Goal: Transaction & Acquisition: Purchase product/service

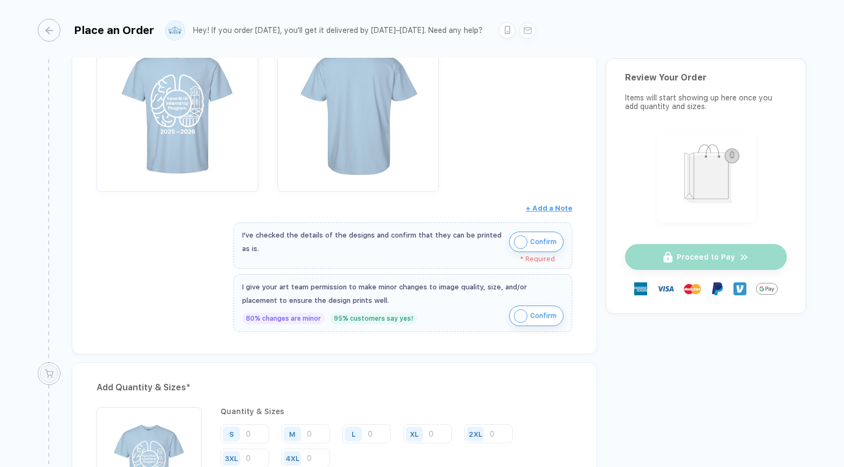
scroll to position [218, 0]
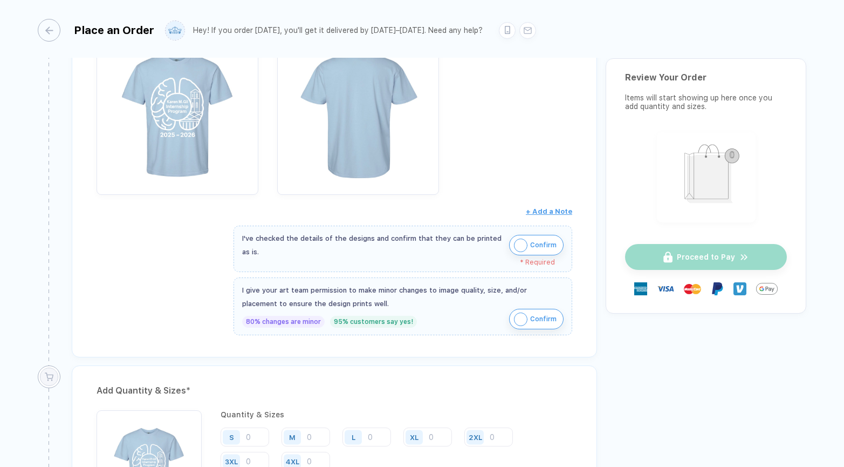
click at [519, 248] on img "button" at bounding box center [520, 244] width 13 height 13
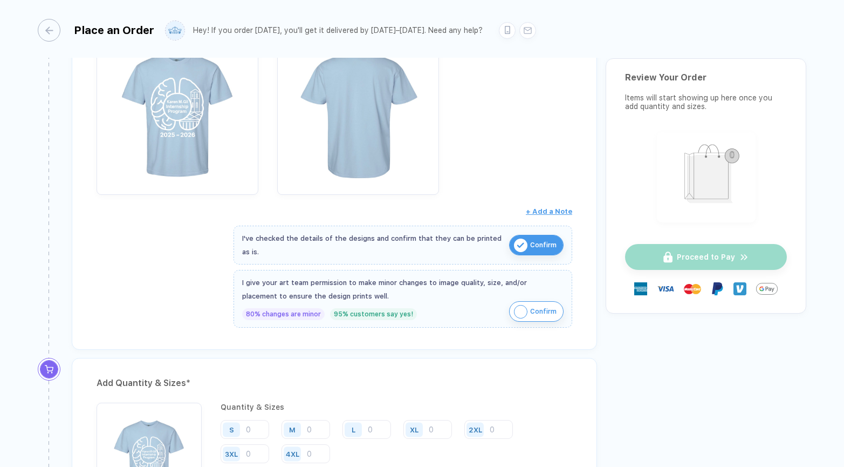
click at [524, 305] on img "button" at bounding box center [520, 311] width 13 height 13
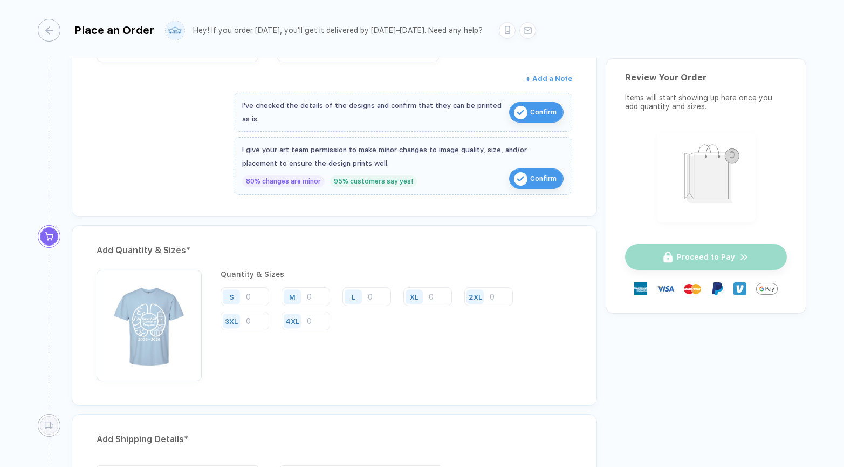
scroll to position [351, 0]
click at [256, 300] on input "number" at bounding box center [245, 295] width 49 height 19
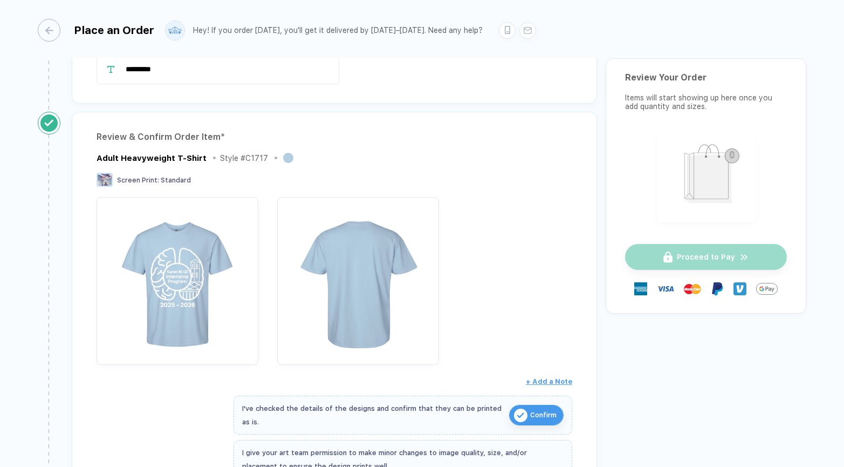
scroll to position [136, 0]
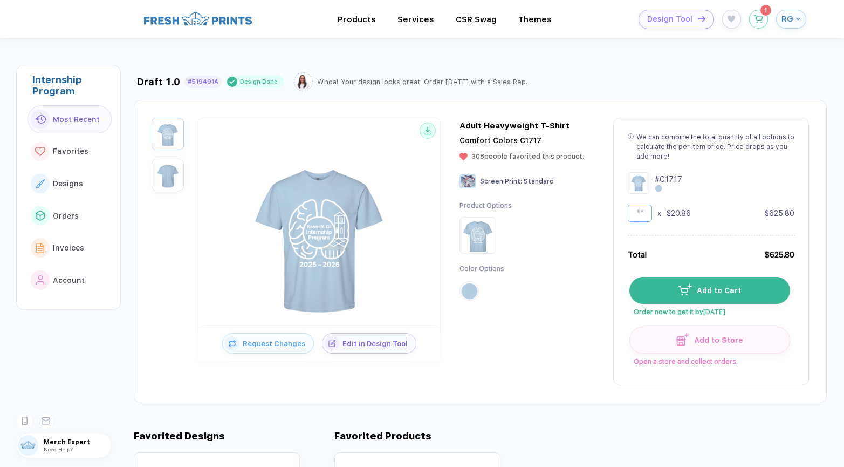
click at [643, 208] on input "**" at bounding box center [640, 212] width 24 height 17
click at [644, 210] on input "**" at bounding box center [640, 212] width 24 height 17
type input "**"
click at [760, 22] on button "button" at bounding box center [758, 16] width 19 height 19
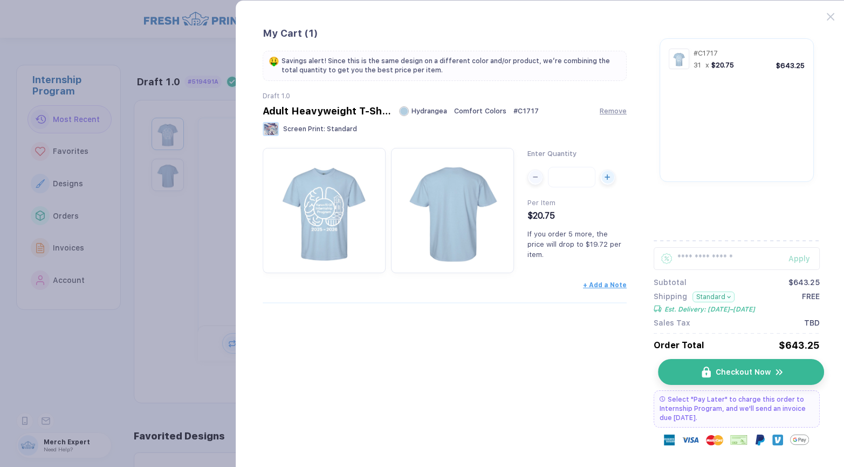
click at [692, 370] on button "Checkout Now" at bounding box center [741, 372] width 166 height 26
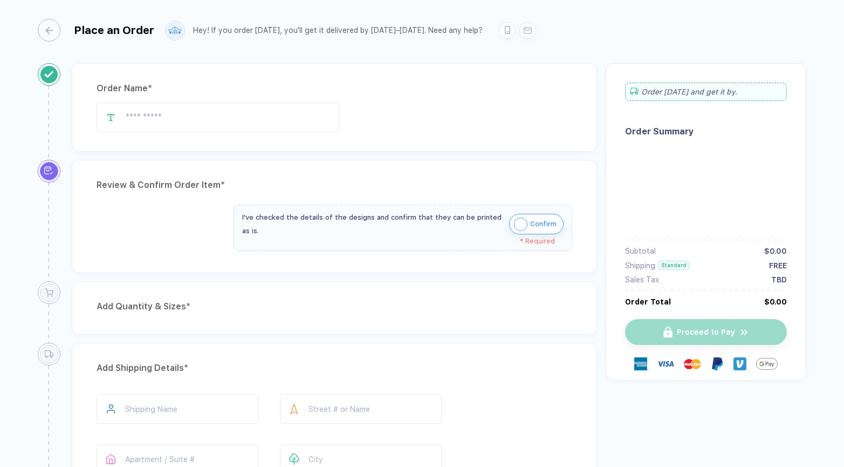
type input "*********"
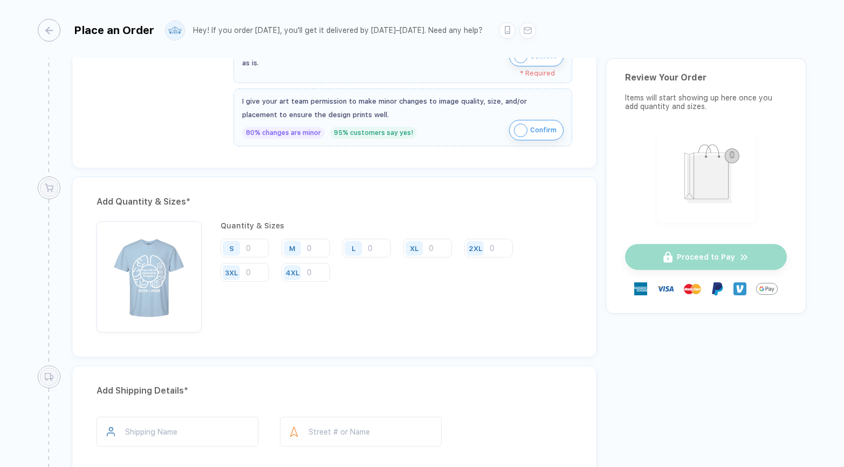
scroll to position [421, 0]
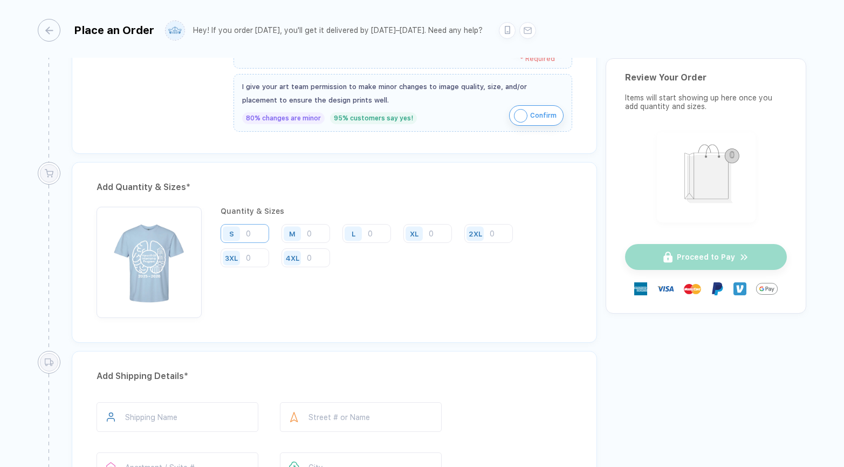
click at [261, 232] on input "number" at bounding box center [245, 233] width 49 height 19
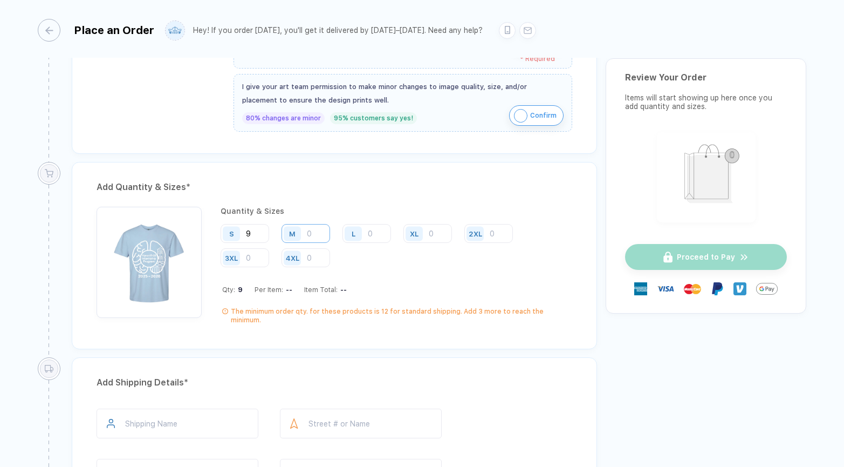
type input "9"
click at [310, 231] on input "number" at bounding box center [306, 233] width 49 height 19
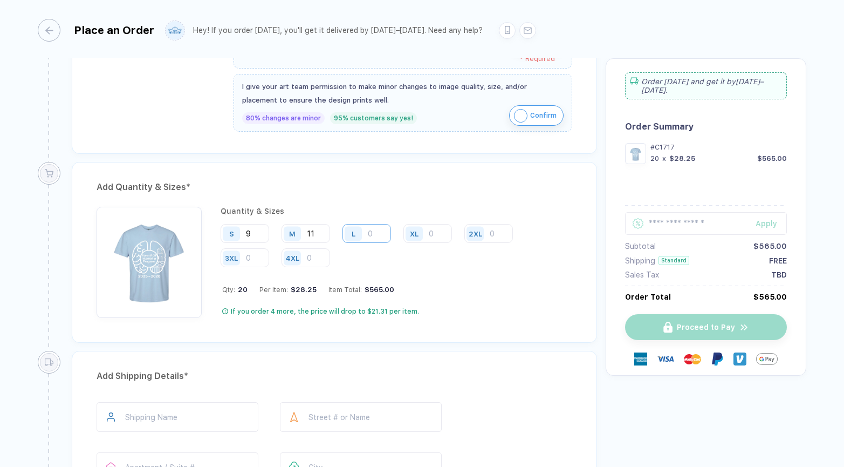
type input "11"
click at [380, 236] on input "number" at bounding box center [367, 233] width 49 height 19
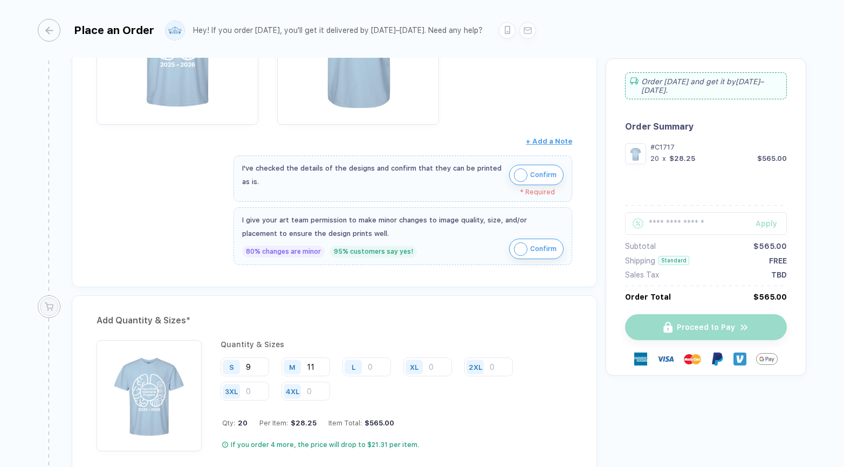
scroll to position [352, 0]
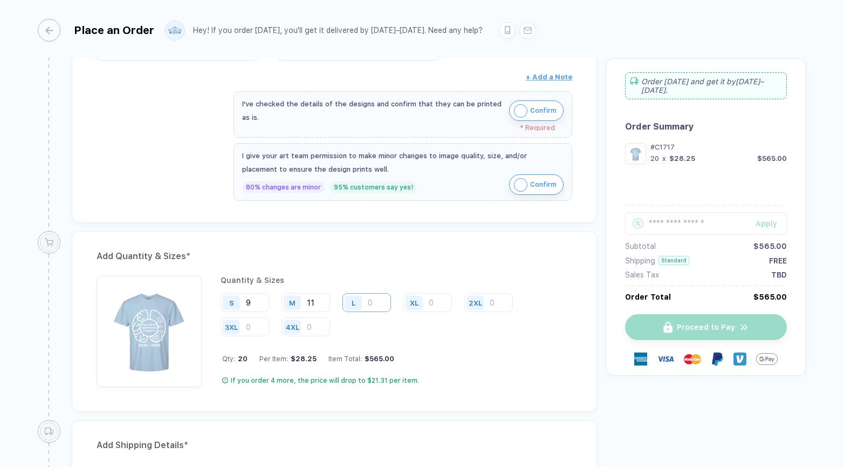
click at [380, 306] on input "number" at bounding box center [367, 302] width 49 height 19
type input "7"
click at [432, 300] on input "number" at bounding box center [427, 302] width 49 height 19
type input "4"
click at [442, 330] on div "S 9 M 11 L 7 XL 4 2XL 3XL 4XL" at bounding box center [397, 315] width 352 height 44
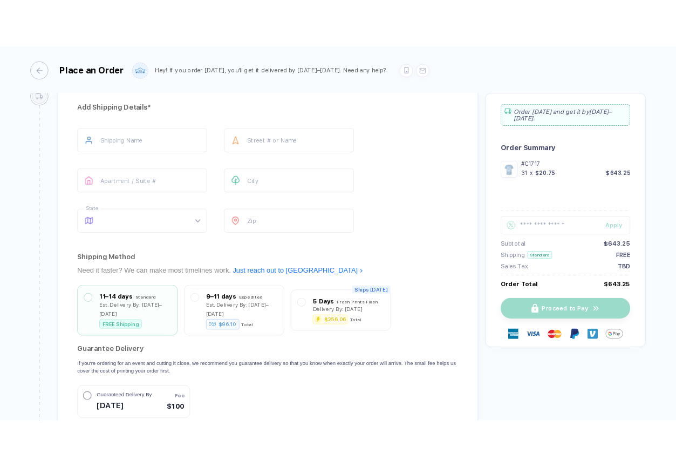
scroll to position [628, 0]
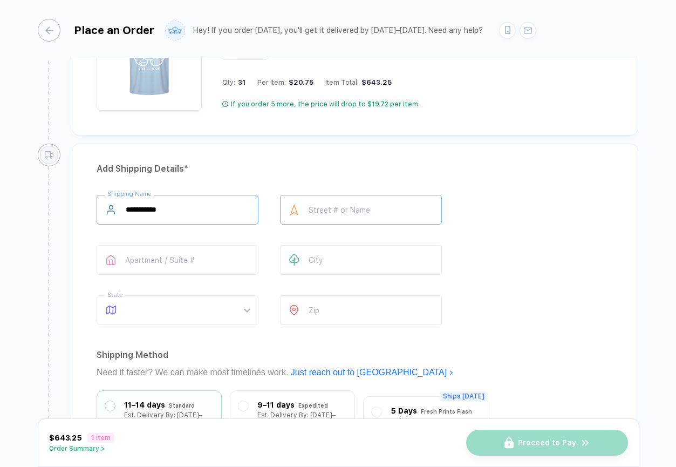
type input "**********"
click at [247, 309] on span at bounding box center [188, 310] width 124 height 29
type input "**********"
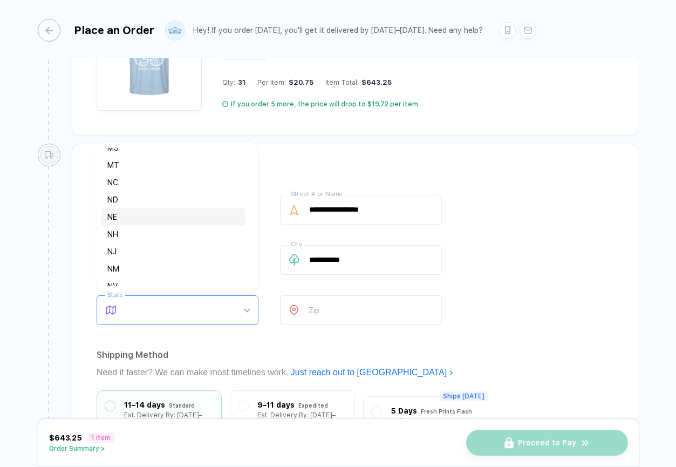
scroll to position [439, 0]
click at [160, 186] on div "NC" at bounding box center [173, 184] width 132 height 12
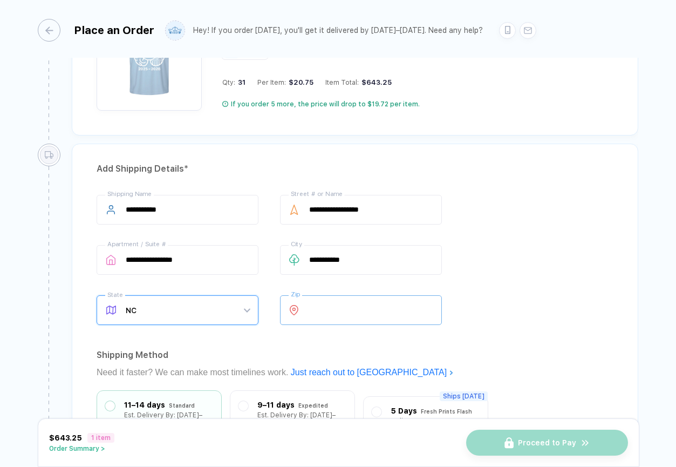
click at [328, 309] on input "number" at bounding box center [361, 310] width 162 height 30
type input "*****"
click at [518, 282] on div "**********" at bounding box center [355, 262] width 517 height 134
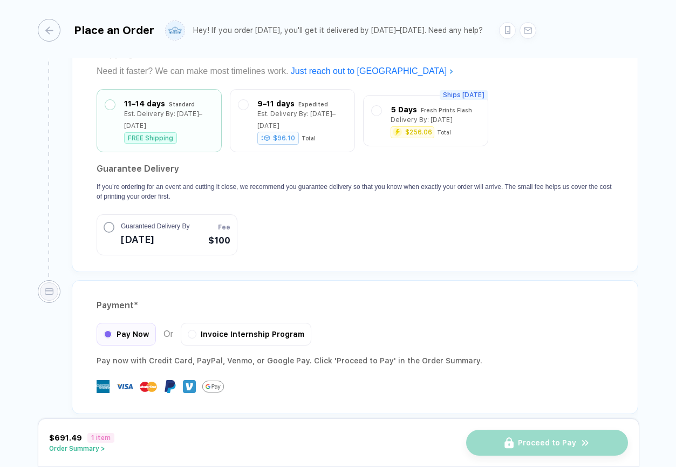
scroll to position [929, 0]
click at [236, 329] on span "Invoice Internship Program" at bounding box center [253, 333] width 104 height 9
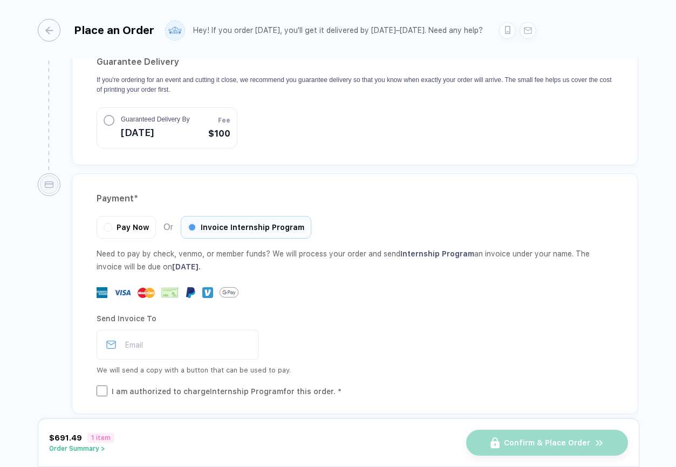
scroll to position [1036, 0]
click at [132, 222] on div "Pay Now" at bounding box center [126, 226] width 59 height 23
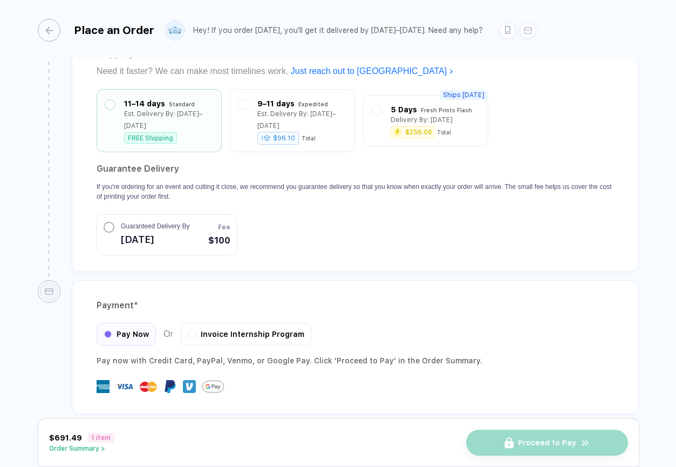
scroll to position [929, 0]
click at [95, 454] on div "$691.49 1 item Order Summary > Proceed to Pay" at bounding box center [338, 442] width 601 height 49
click at [100, 450] on button "Order Summary >" at bounding box center [81, 448] width 65 height 8
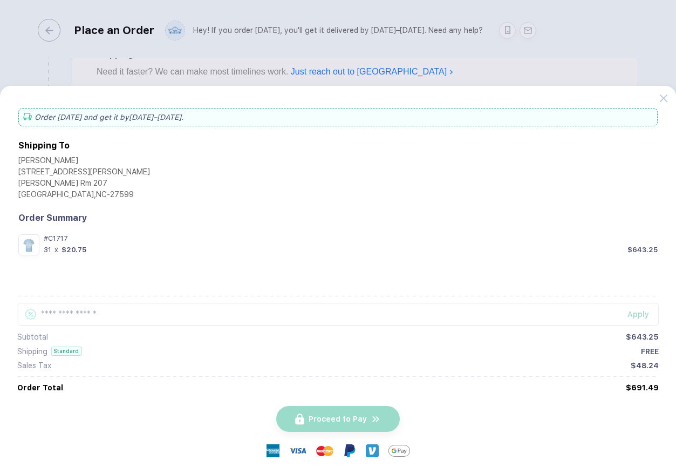
click at [338, 64] on button "button" at bounding box center [338, 233] width 676 height 467
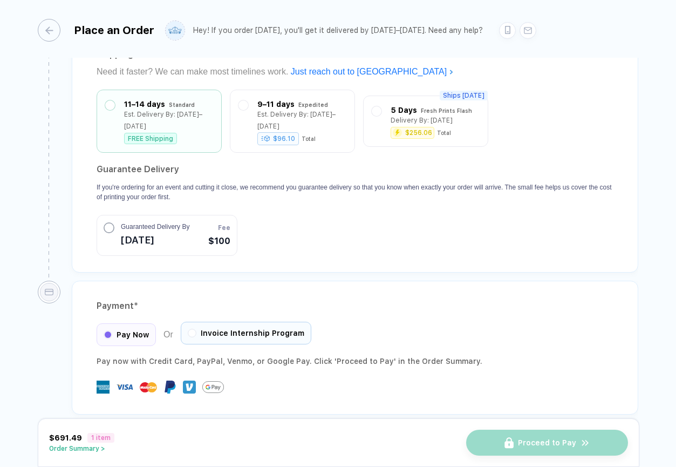
click at [222, 329] on span "Invoice Internship Program" at bounding box center [253, 333] width 104 height 9
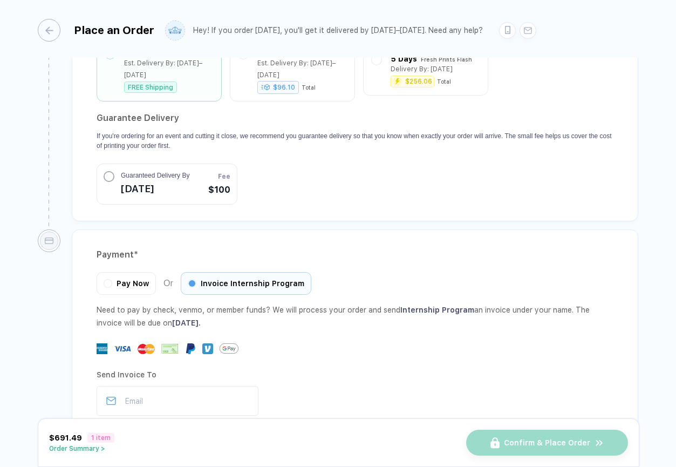
scroll to position [1029, 0]
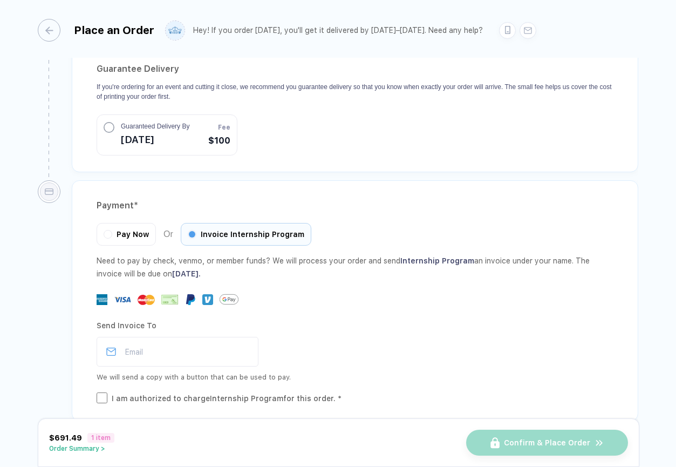
click at [250, 392] on div "I am authorized to charge Internship Program for this order. *" at bounding box center [227, 398] width 230 height 12
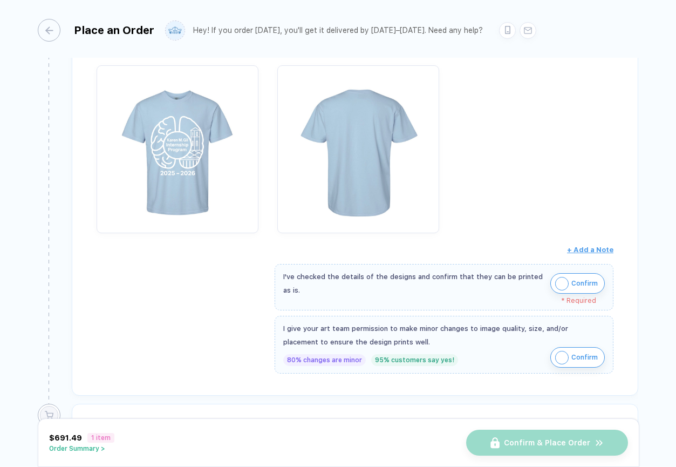
scroll to position [188, 0]
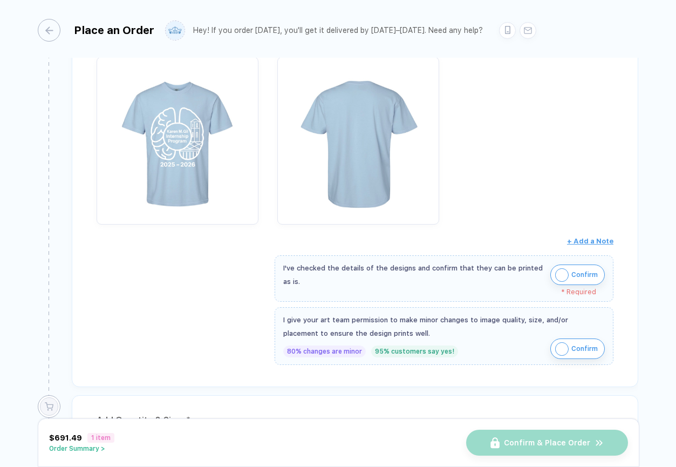
click at [575, 276] on span "Confirm" at bounding box center [584, 274] width 26 height 17
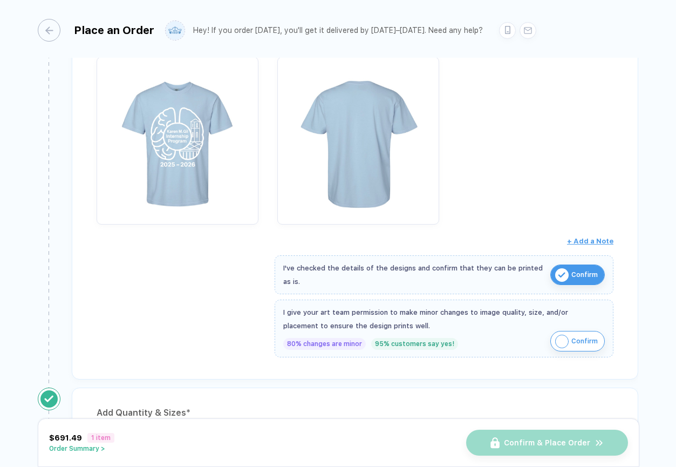
click at [563, 334] on img "button" at bounding box center [561, 340] width 13 height 13
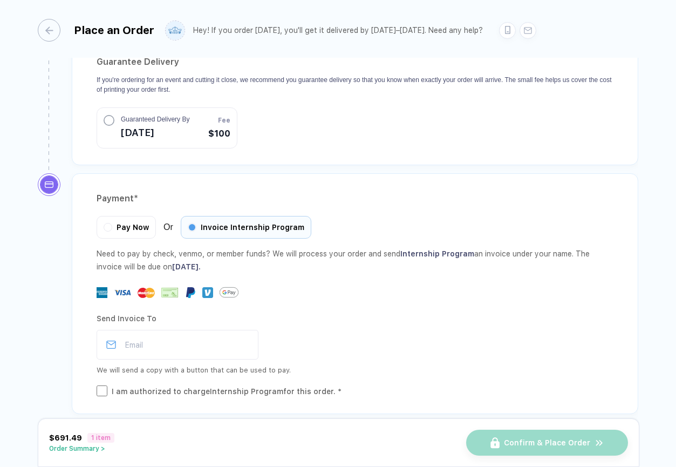
scroll to position [1028, 0]
click at [67, 452] on div "$691.49 1 item Order Summary > Confirm & Place Order" at bounding box center [338, 442] width 601 height 49
click at [72, 449] on button "Order Summary >" at bounding box center [81, 448] width 65 height 8
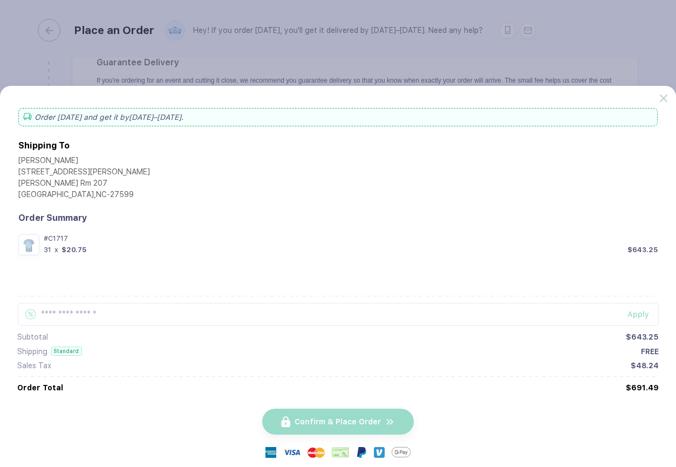
click at [49, 363] on div "Sales Tax" at bounding box center [34, 365] width 34 height 9
click at [336, 71] on button "button" at bounding box center [338, 233] width 676 height 467
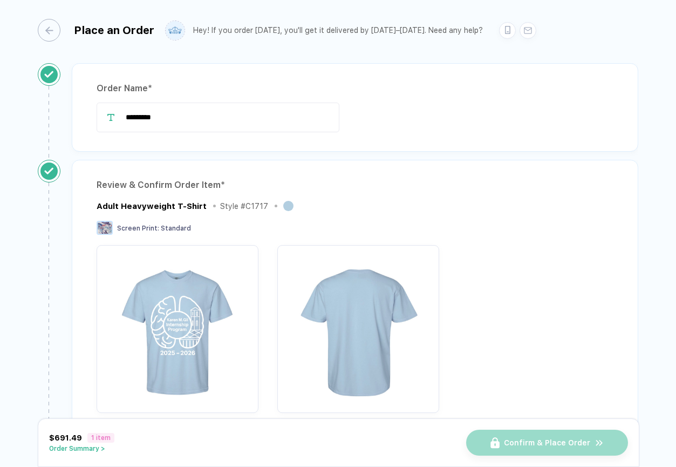
scroll to position [0, 0]
click at [54, 30] on div "button" at bounding box center [43, 30] width 23 height 23
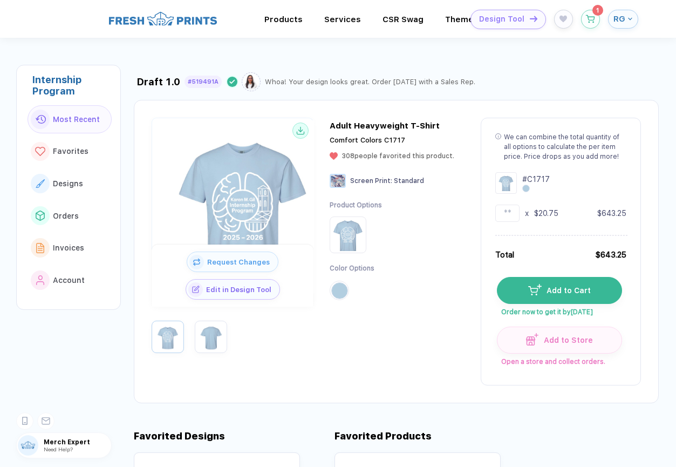
click at [295, 73] on div "Draft 1.0 #519491A Design Done Whoa! Your design looks great. Order [DATE] with…" at bounding box center [307, 81] width 346 height 19
drag, startPoint x: 434, startPoint y: 80, endPoint x: 444, endPoint y: 81, distance: 9.8
click at [444, 81] on div "Whoa! Your design looks great. Order [DATE] with a Sales Rep." at bounding box center [370, 82] width 210 height 8
click at [612, 14] on button "RG" at bounding box center [623, 19] width 30 height 19
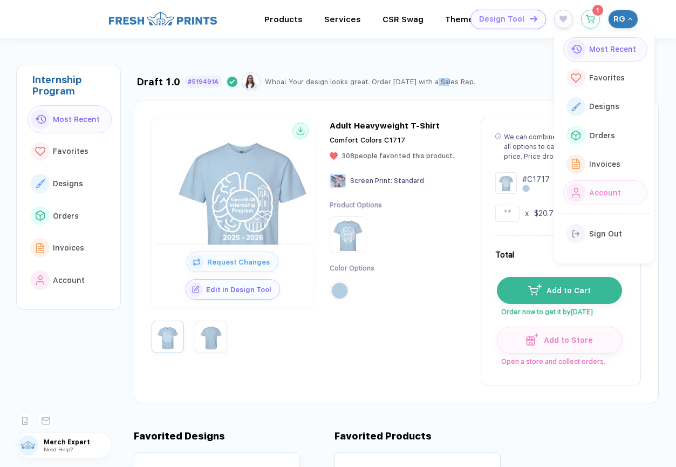
click at [597, 188] on span "Account" at bounding box center [605, 192] width 32 height 9
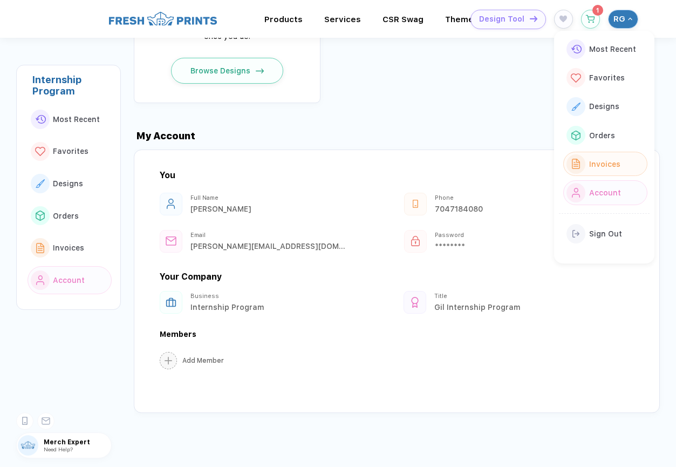
click at [606, 160] on span "Invoices" at bounding box center [604, 164] width 31 height 9
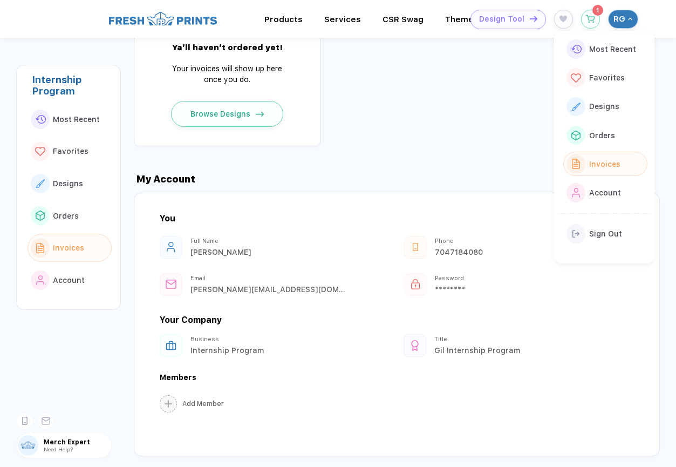
scroll to position [1053, 0]
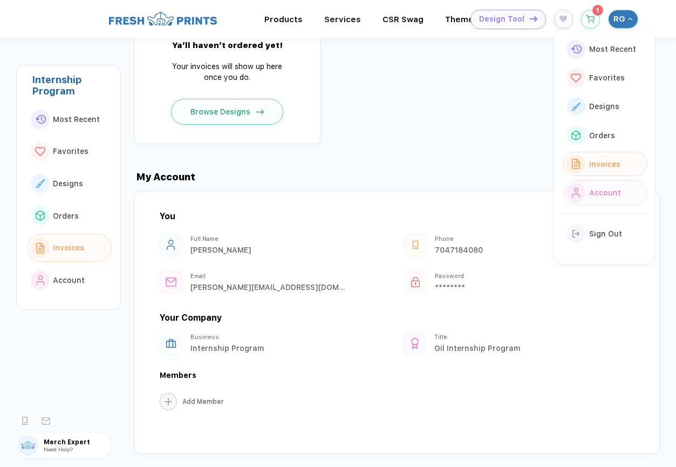
click at [596, 195] on div "Account" at bounding box center [602, 193] width 35 height 12
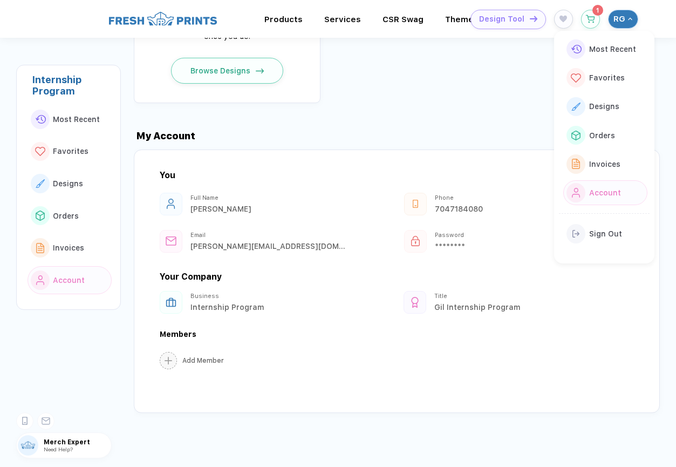
scroll to position [1097, 0]
click at [219, 315] on div "Your Company Business Internship Program Title Gil Internship Program Members A…" at bounding box center [397, 321] width 474 height 100
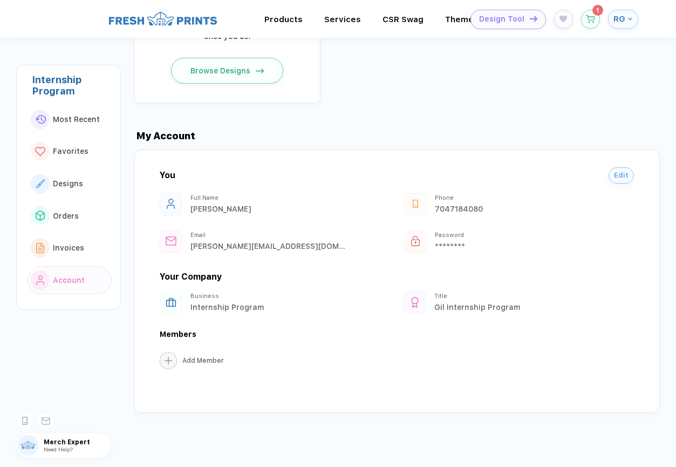
click at [218, 303] on div "Internship Program" at bounding box center [267, 307] width 155 height 9
click at [203, 299] on div "Business" at bounding box center [267, 295] width 155 height 7
click at [627, 14] on button "RG" at bounding box center [623, 19] width 30 height 19
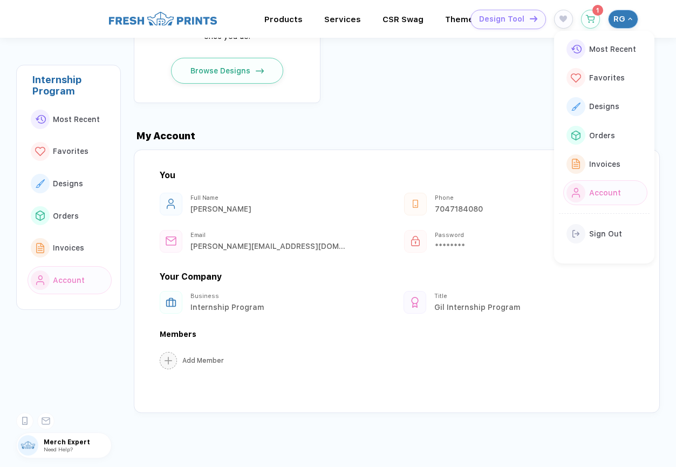
click at [622, 193] on button "Account" at bounding box center [605, 192] width 84 height 24
click at [622, 153] on button "Invoices" at bounding box center [605, 164] width 84 height 24
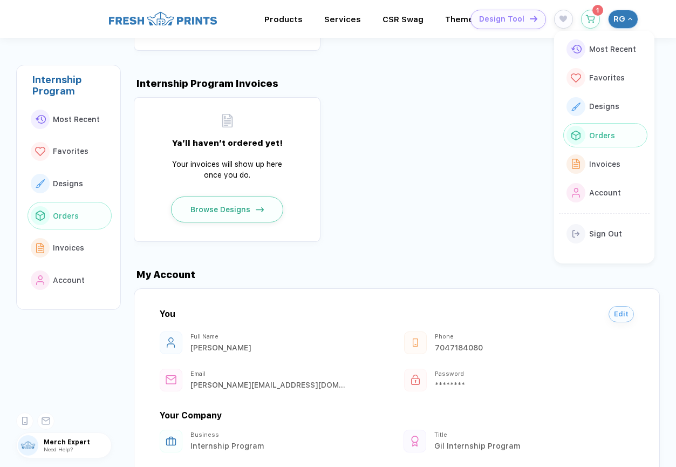
scroll to position [953, 0]
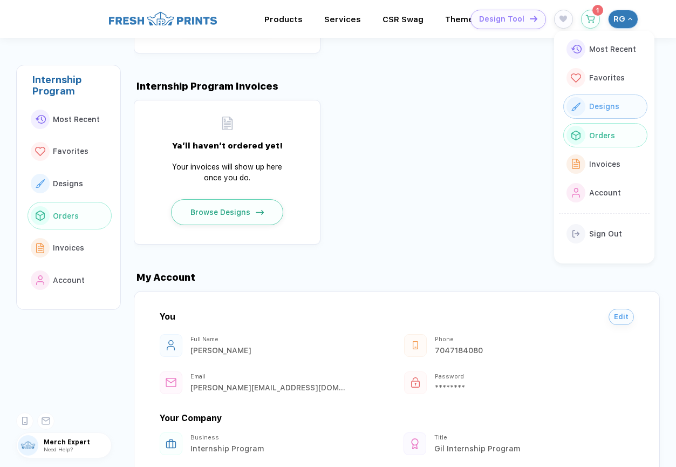
click at [606, 106] on span "Designs" at bounding box center [604, 106] width 30 height 9
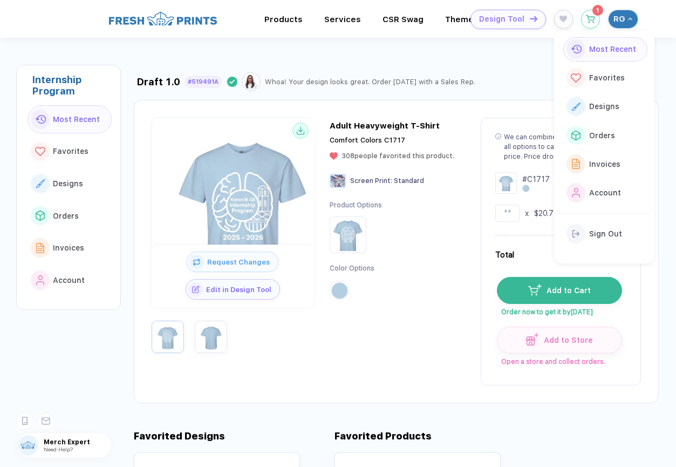
scroll to position [0, 0]
click at [502, 93] on div "Draft 1.0 #519491A Design Done Whoa! Your design looks great. Order [DATE] with…" at bounding box center [405, 231] width 542 height 344
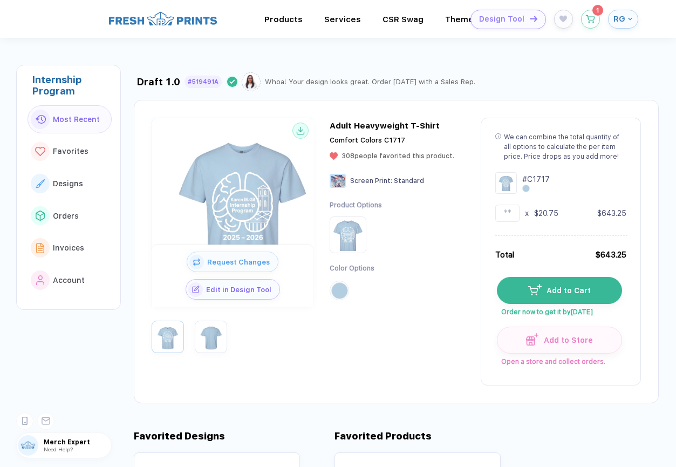
click at [618, 23] on span "RG" at bounding box center [619, 19] width 12 height 10
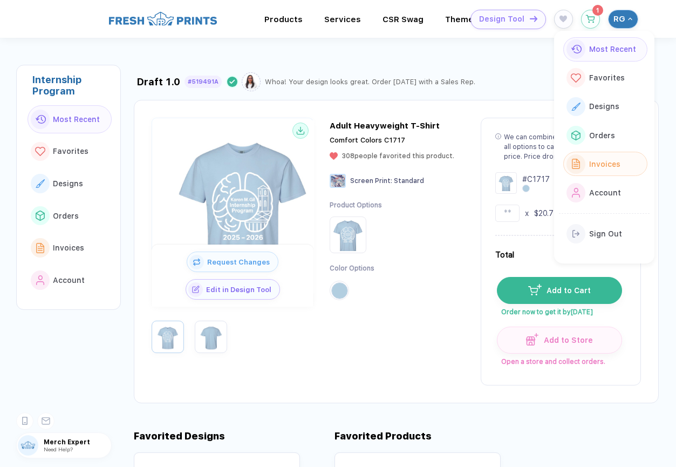
click at [619, 167] on button "Invoices" at bounding box center [605, 164] width 84 height 24
click at [587, 16] on icon "button" at bounding box center [590, 16] width 9 height 8
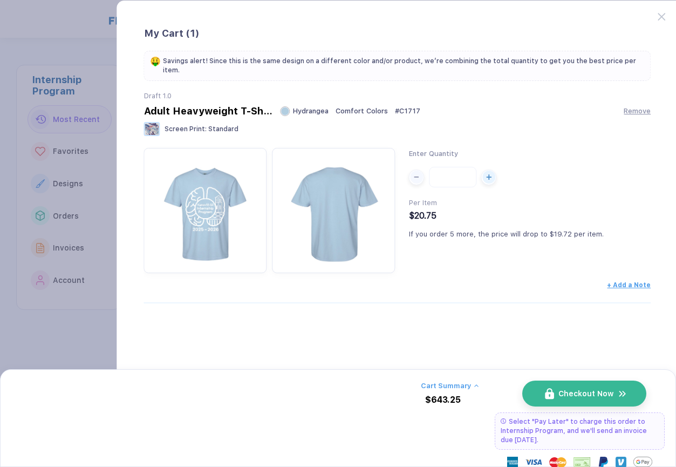
click at [609, 391] on span "Checkout Now" at bounding box center [585, 393] width 55 height 9
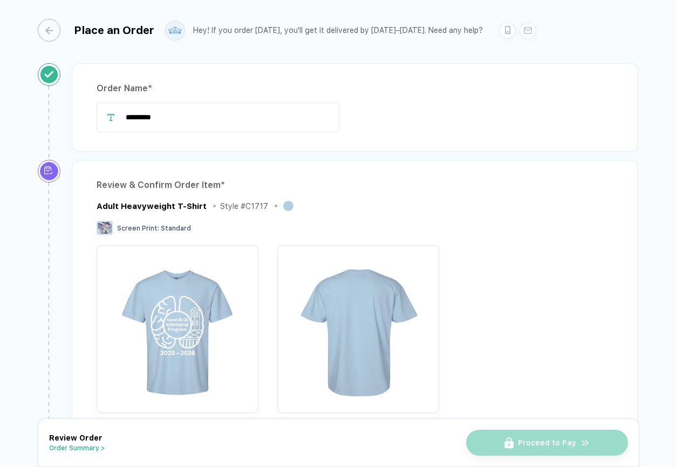
scroll to position [230, 0]
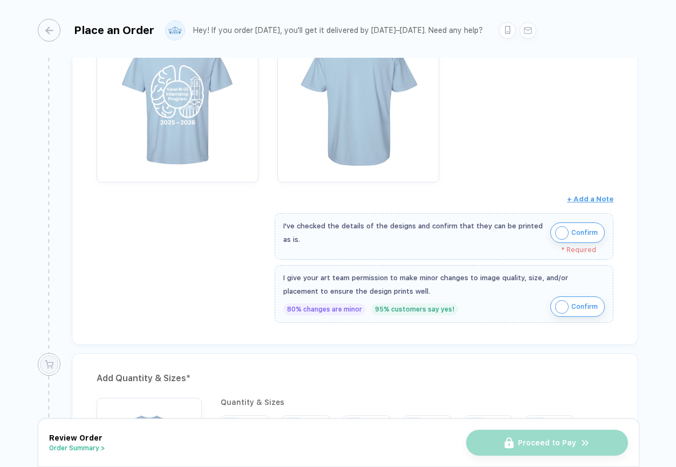
click at [550, 231] on button "Confirm" at bounding box center [577, 232] width 54 height 20
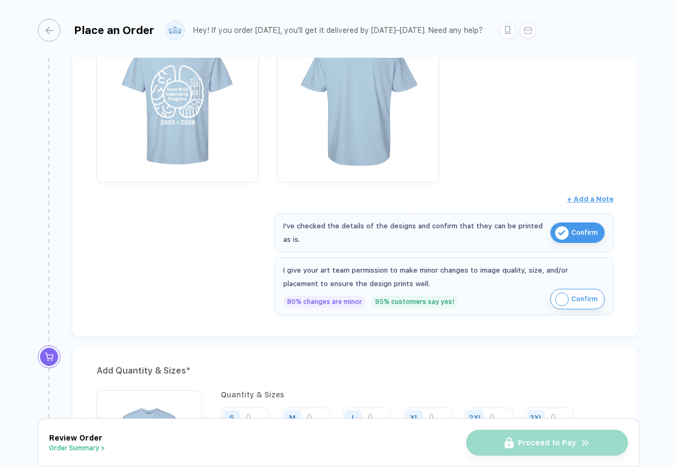
click at [571, 295] on span "Confirm" at bounding box center [584, 298] width 26 height 17
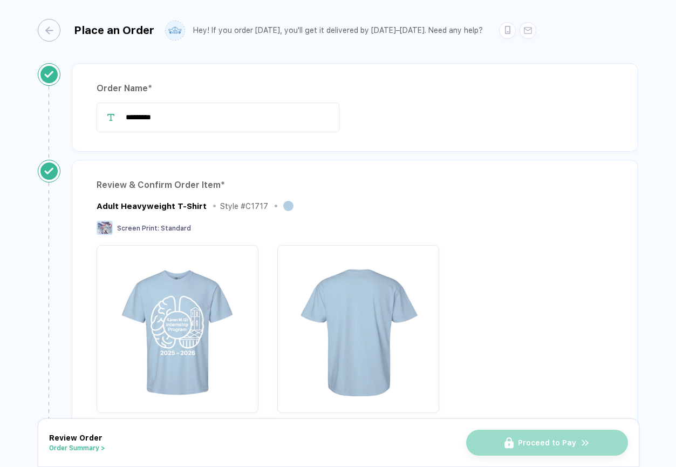
scroll to position [0, 0]
click at [56, 33] on button "button" at bounding box center [46, 30] width 23 height 23
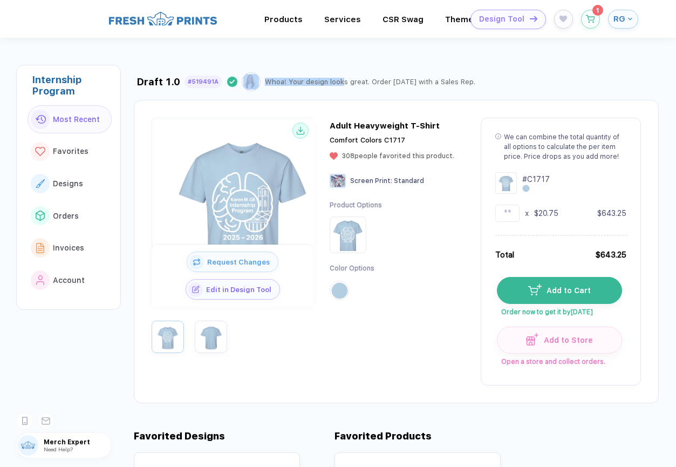
drag, startPoint x: 270, startPoint y: 77, endPoint x: 344, endPoint y: 77, distance: 74.4
click at [344, 77] on div "Draft 1.0 #519491A Design Done Whoa! Your design looks great. Order [DATE] with…" at bounding box center [307, 81] width 346 height 19
click at [334, 84] on div "Whoa! Your design looks great. Order [DATE] with a Sales Rep." at bounding box center [370, 82] width 210 height 8
click at [393, 78] on div "Whoa! Your design looks great. Order [DATE] with a Sales Rep." at bounding box center [370, 82] width 210 height 8
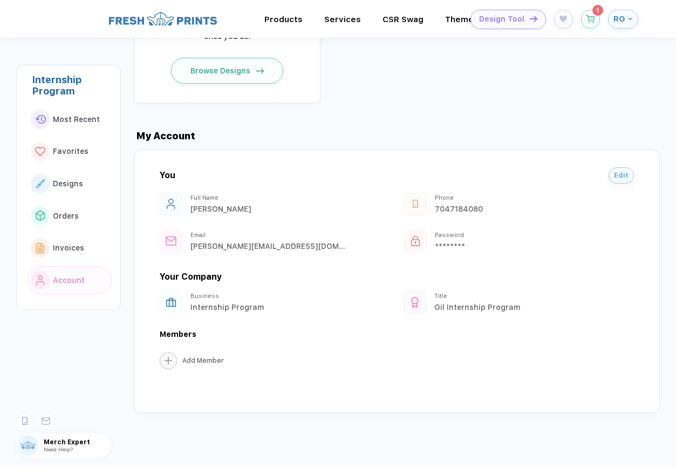
click at [70, 440] on span "Merch Expert" at bounding box center [77, 442] width 67 height 8
click at [64, 443] on span "Merch Expert" at bounding box center [77, 442] width 67 height 8
click at [66, 448] on span "Need Help?" at bounding box center [58, 449] width 29 height 6
click at [45, 419] on icon at bounding box center [47, 419] width 8 height 3
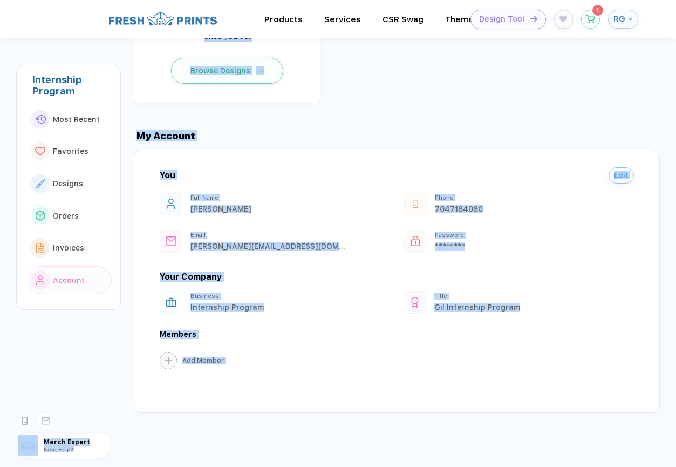
drag, startPoint x: 77, startPoint y: 396, endPoint x: 65, endPoint y: 394, distance: 12.2
click at [65, 394] on body "Products Services Printing Fulfillment Brand Consulation CSR Swag BIPOC-Owned B…" at bounding box center [338, 233] width 676 height 467
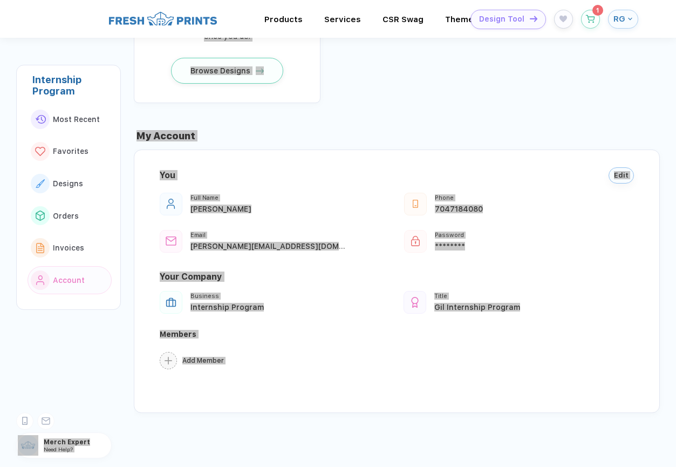
click at [88, 364] on div "Internship Program Most Recent Favorites Designs Orders Invoices Account Merch …" at bounding box center [60, 252] width 121 height 429
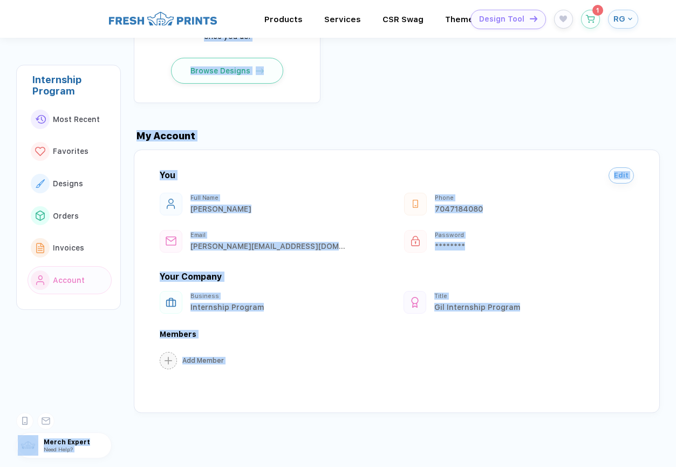
click at [134, 330] on div "You Edit Full Name [PERSON_NAME] Phone [PHONE_NUMBER] Email [EMAIL_ADDRESS][PER…" at bounding box center [397, 280] width 526 height 263
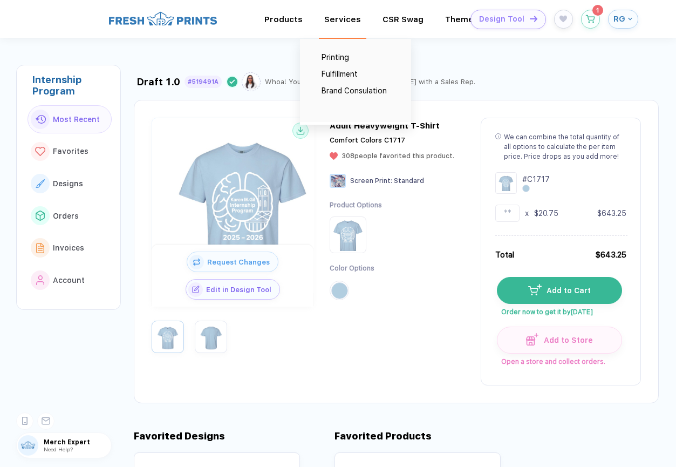
click at [346, 18] on div "Services Printing Fulfillment Brand Consulation" at bounding box center [342, 20] width 37 height 10
click at [183, 18] on img at bounding box center [163, 18] width 108 height 17
